Goal: Find specific page/section: Find specific page/section

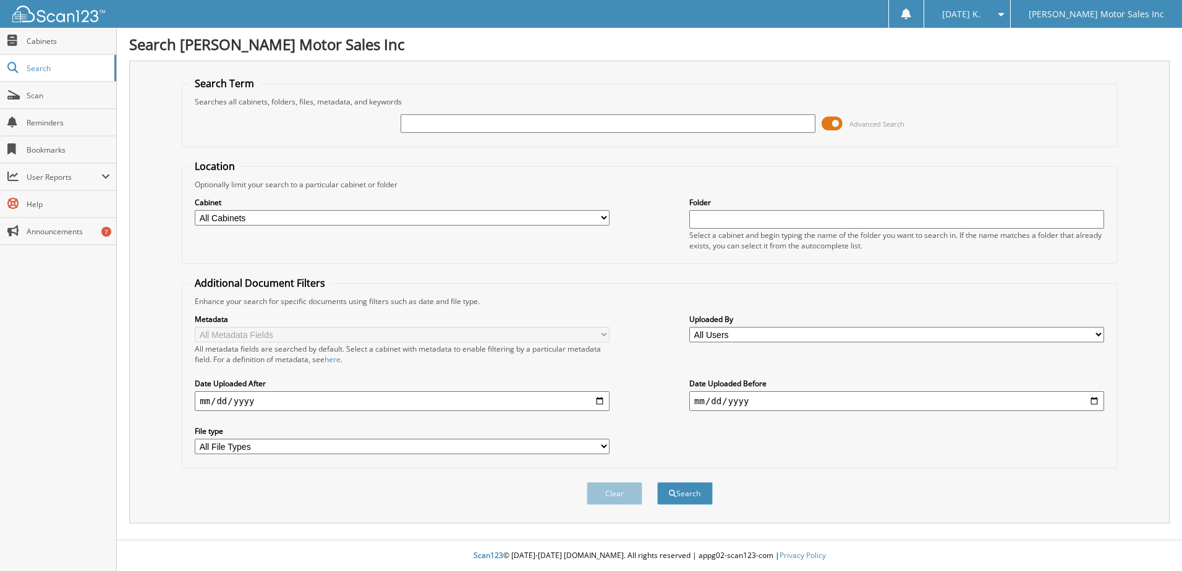
click at [436, 125] on input "text" at bounding box center [608, 123] width 415 height 19
type input "[PERSON_NAME]"
click at [657, 482] on button "Search" at bounding box center [685, 493] width 56 height 23
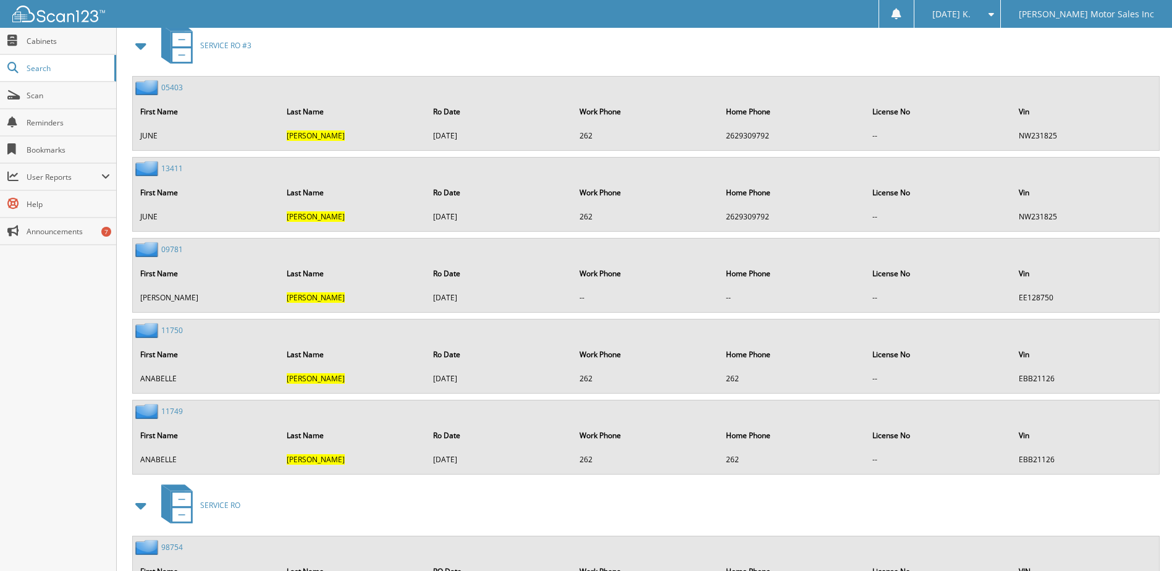
scroll to position [551, 0]
click at [176, 88] on link "05403" at bounding box center [172, 88] width 22 height 11
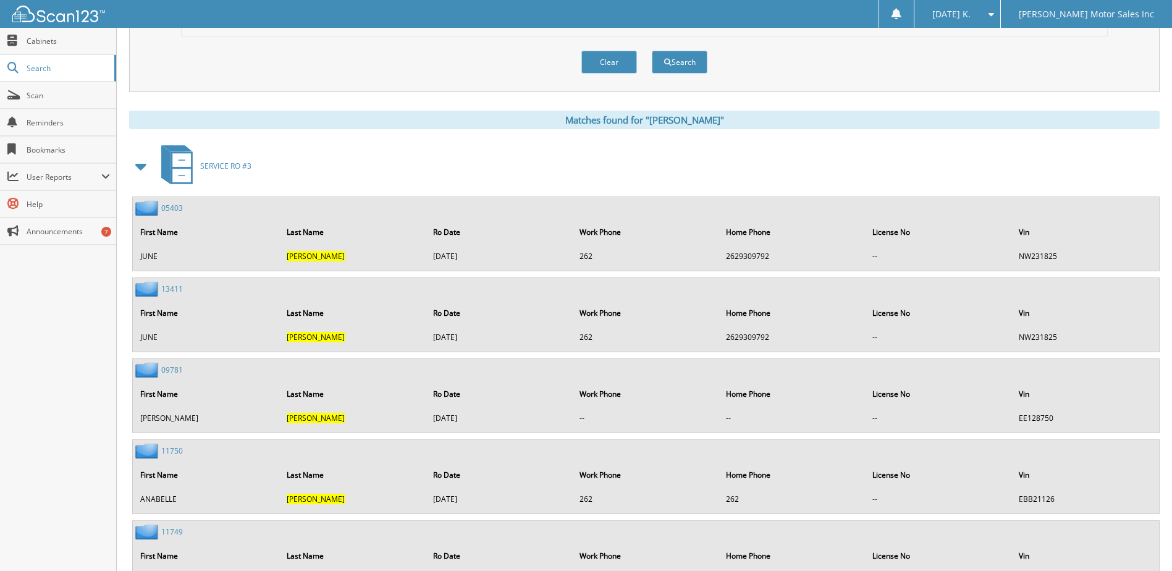
scroll to position [432, 0]
click at [151, 292] on img at bounding box center [148, 288] width 26 height 15
click at [172, 292] on link "13411" at bounding box center [172, 288] width 22 height 11
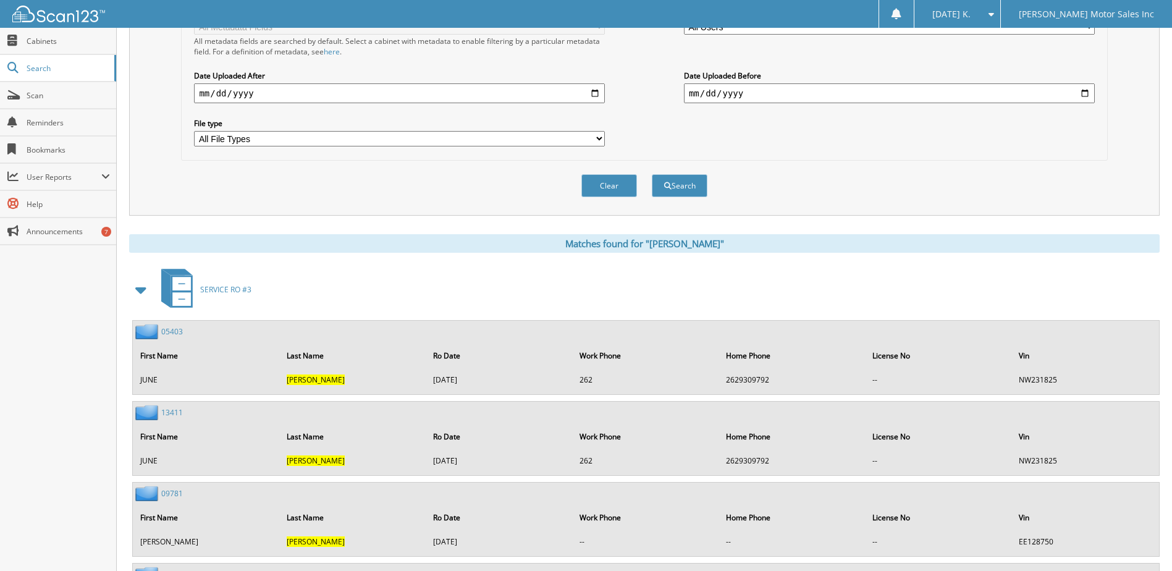
scroll to position [308, 0]
click at [169, 333] on link "05403" at bounding box center [172, 331] width 22 height 11
